Goal: Find specific page/section: Find specific page/section

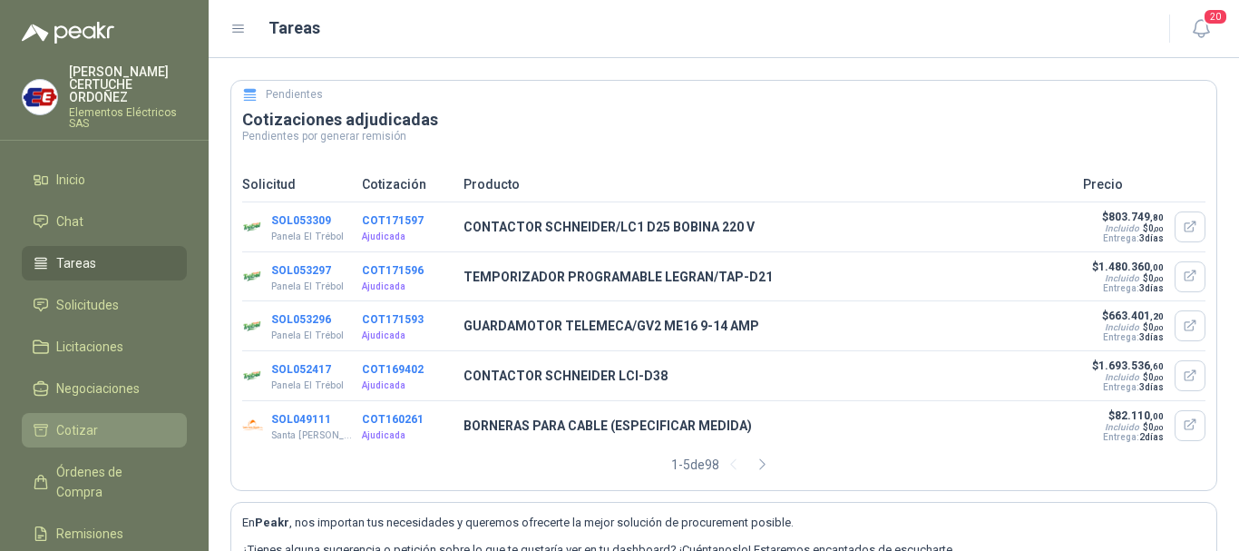
click at [88, 442] on link "Cotizar" at bounding box center [104, 430] width 165 height 34
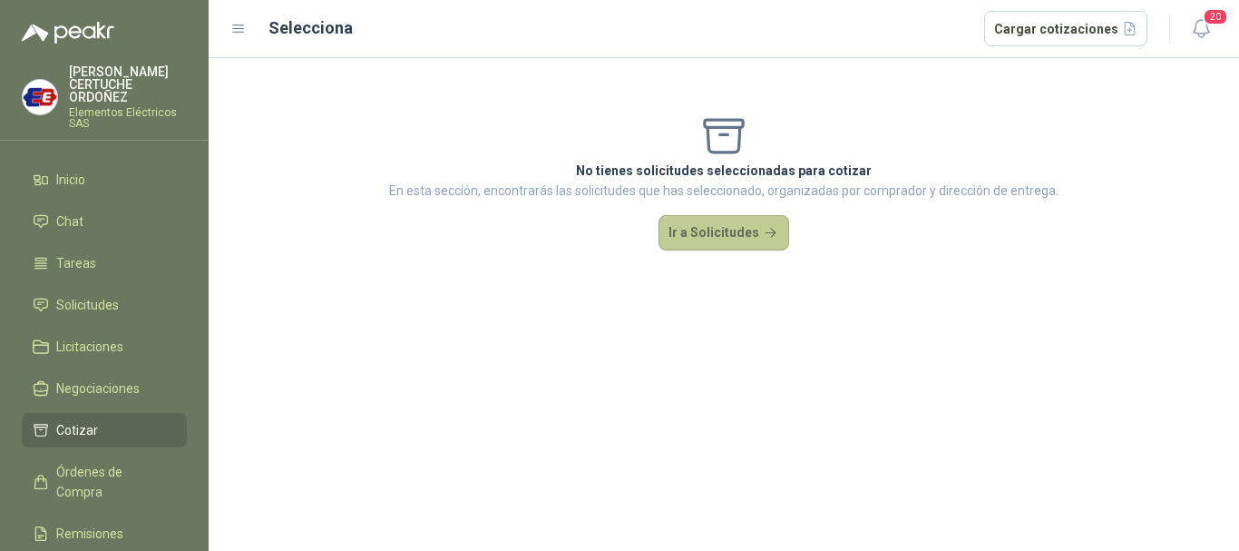
click at [701, 235] on button "Ir a Solicitudes" at bounding box center [723, 233] width 131 height 36
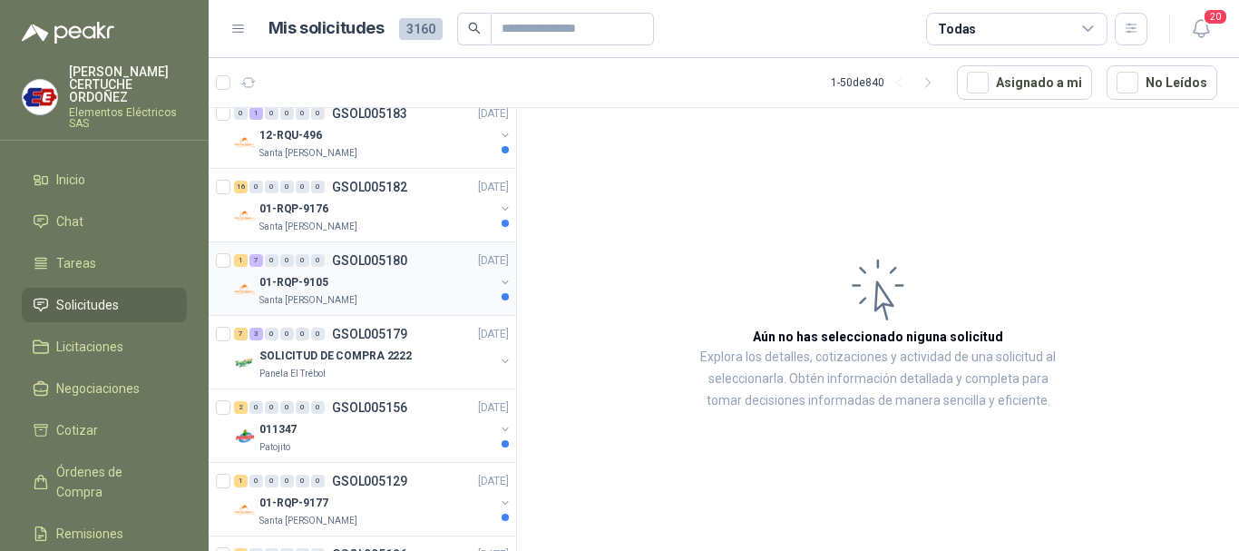
scroll to position [453, 0]
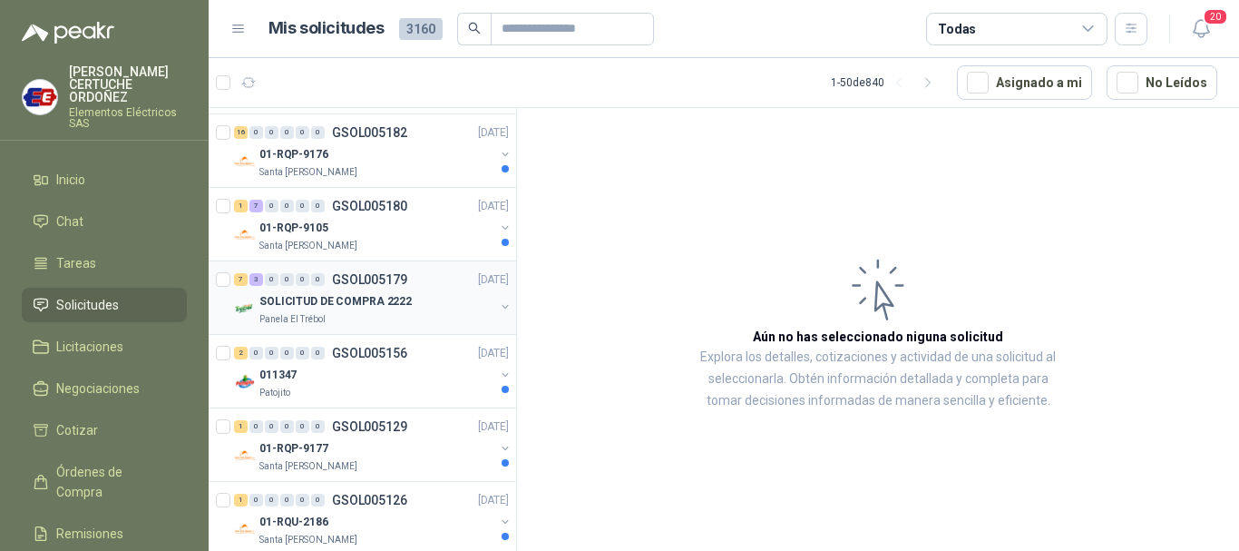
click at [230, 278] on div at bounding box center [225, 297] width 18 height 58
click at [241, 281] on div "7" at bounding box center [241, 279] width 14 height 13
